Goal: Task Accomplishment & Management: Manage account settings

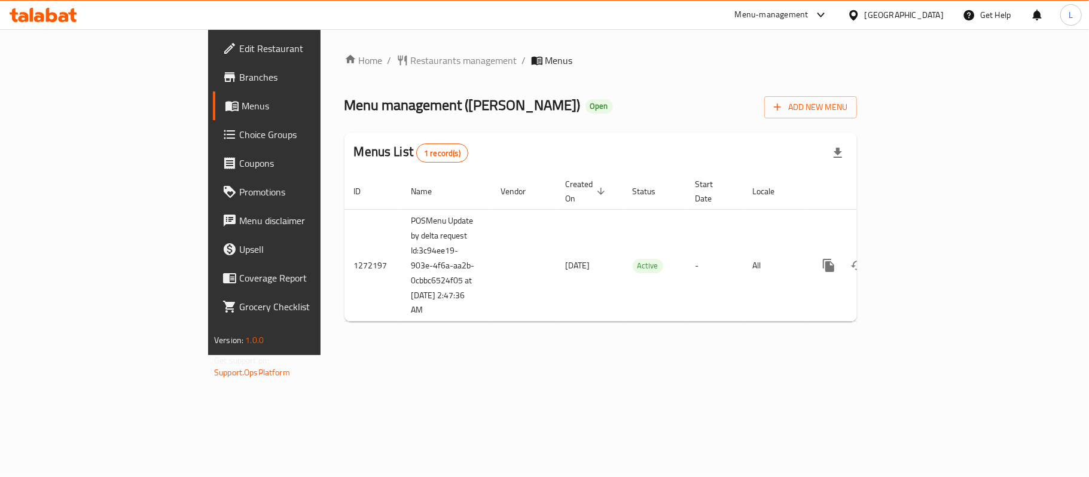
click at [239, 134] on span "Choice Groups" at bounding box center [309, 134] width 141 height 14
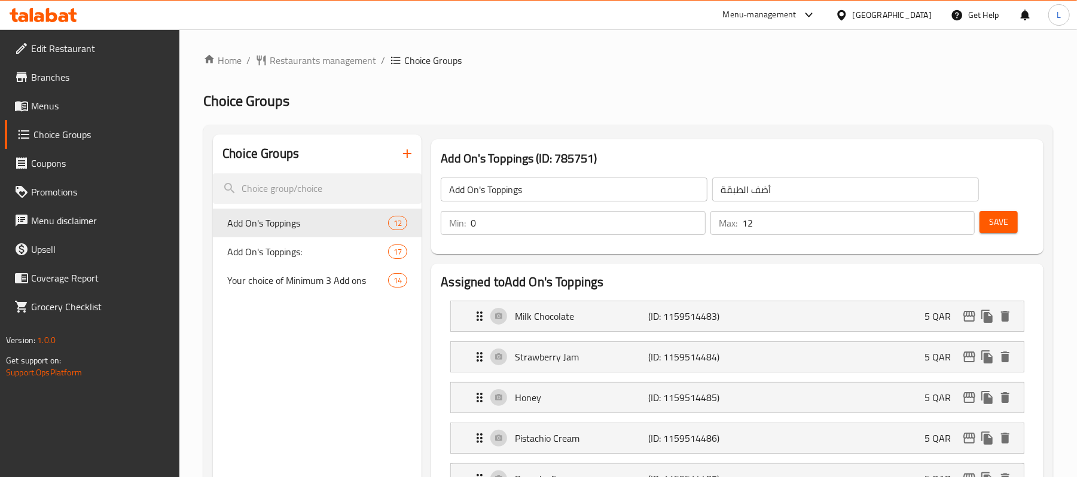
click at [61, 105] on span "Menus" at bounding box center [100, 106] width 139 height 14
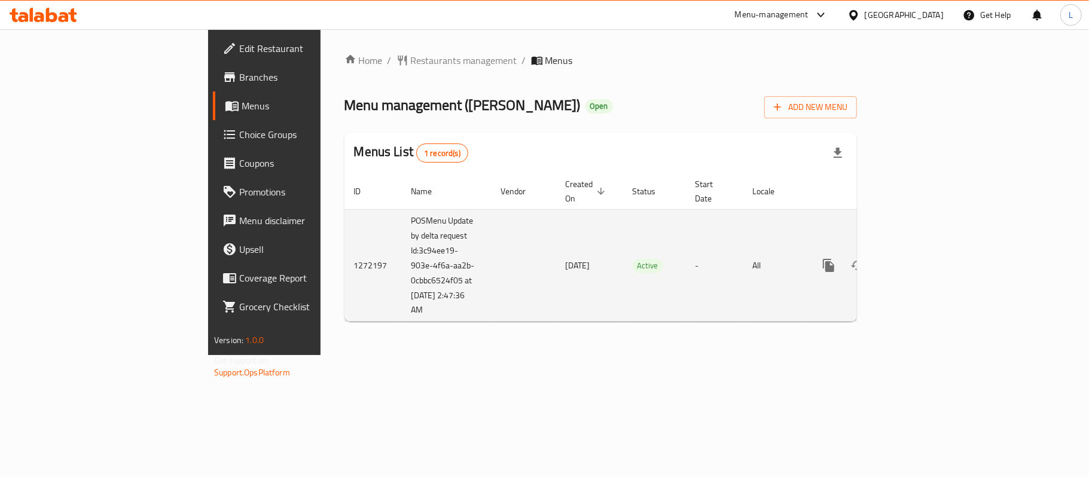
click at [922, 258] on icon "enhanced table" at bounding box center [915, 265] width 14 height 14
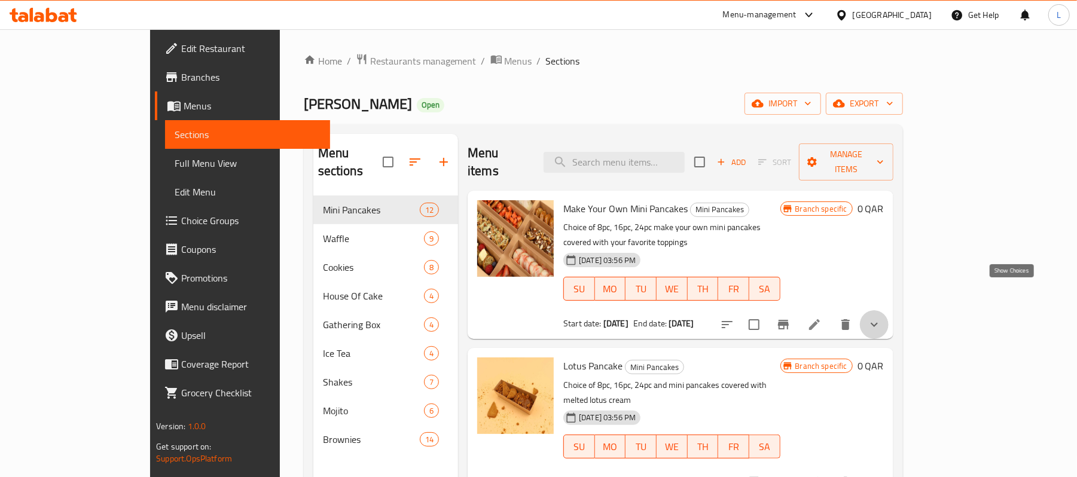
click at [882, 318] on icon "show more" at bounding box center [874, 325] width 14 height 14
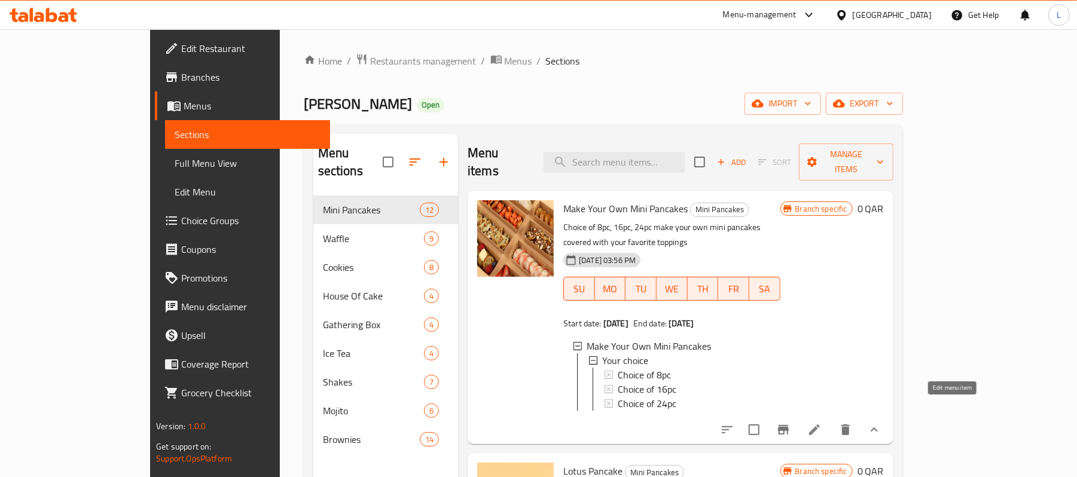
click at [822, 423] on icon at bounding box center [815, 430] width 14 height 14
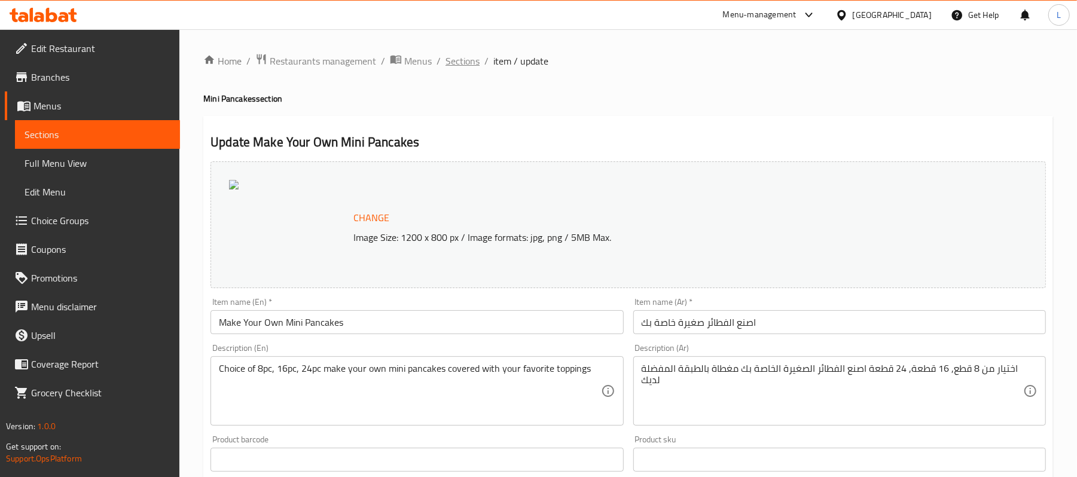
click at [472, 63] on span "Sections" at bounding box center [463, 61] width 34 height 14
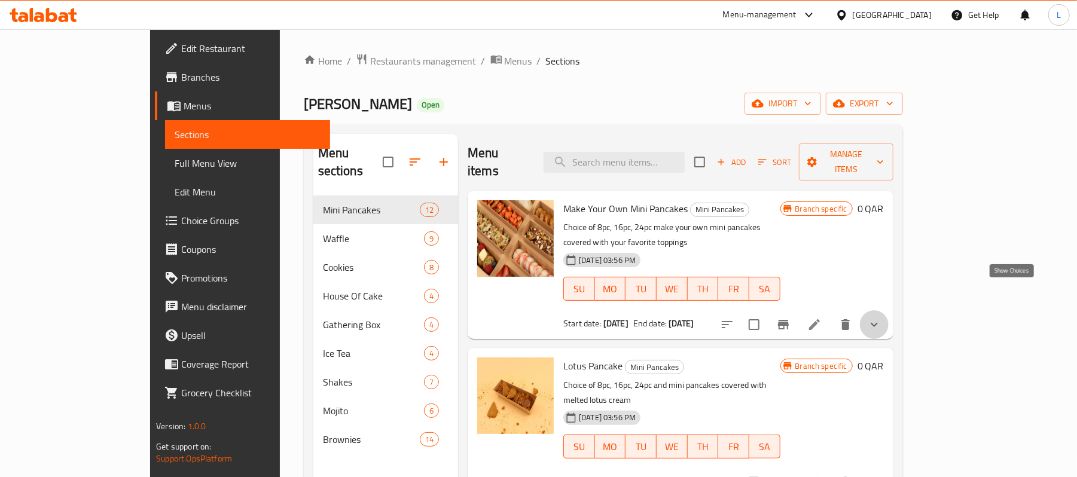
click at [878, 323] on icon "show more" at bounding box center [874, 325] width 7 height 4
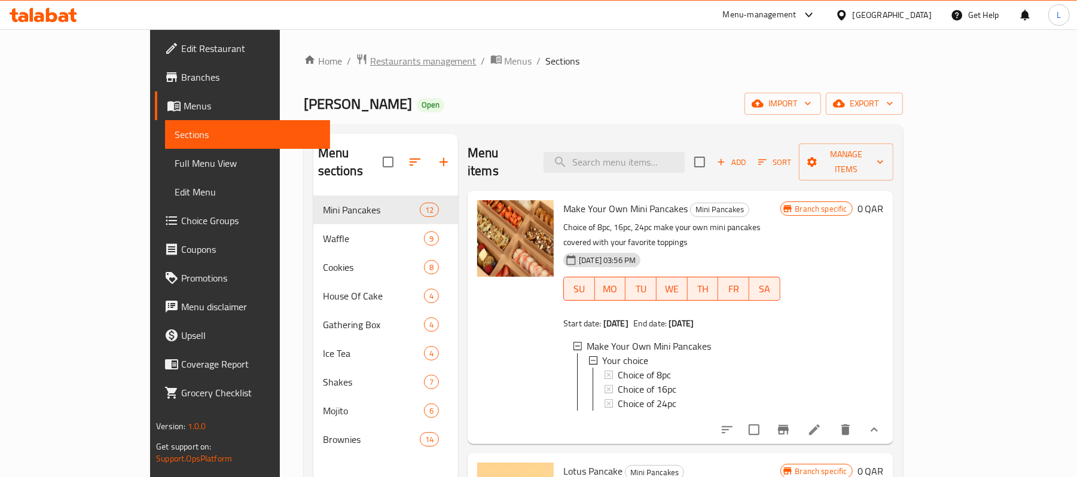
click at [370, 63] on span "Restaurants management" at bounding box center [423, 61] width 106 height 14
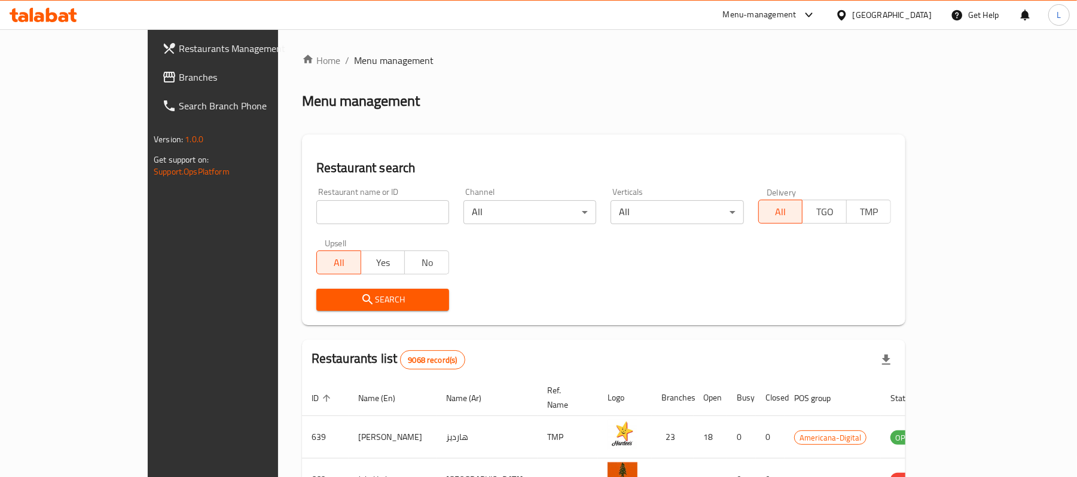
click at [916, 17] on div "[GEOGRAPHIC_DATA]" at bounding box center [892, 14] width 79 height 13
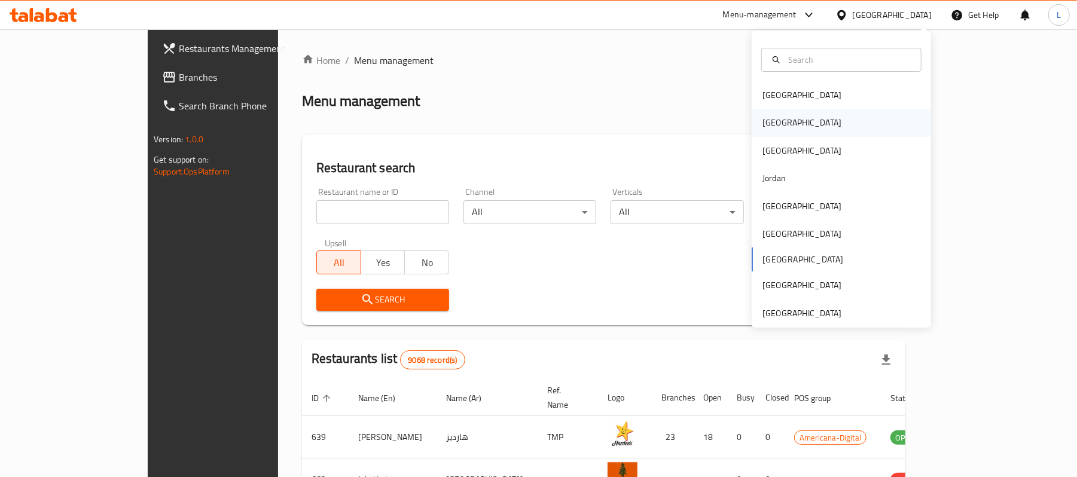
click at [766, 118] on div "[GEOGRAPHIC_DATA]" at bounding box center [802, 122] width 79 height 13
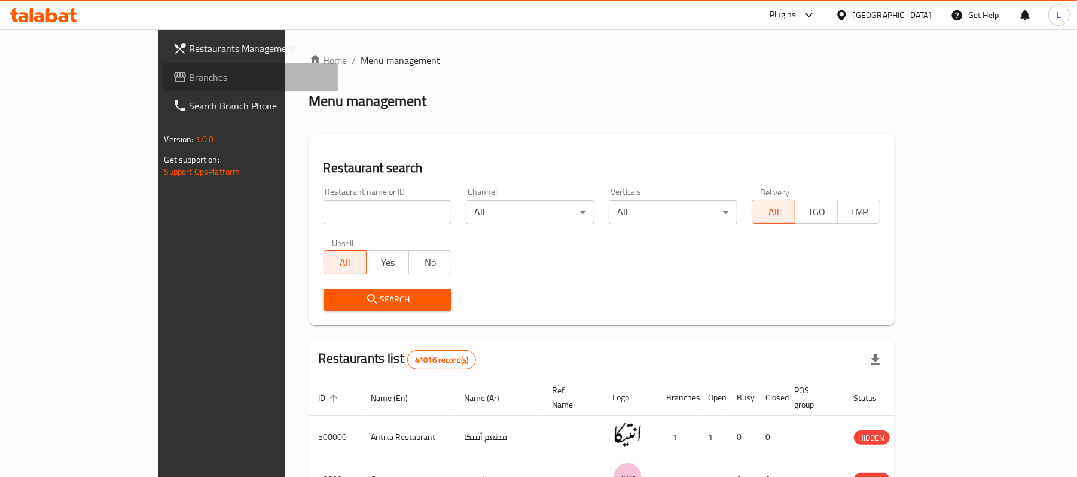
click at [190, 75] on span "Branches" at bounding box center [259, 77] width 139 height 14
